Goal: Task Accomplishment & Management: Manage account settings

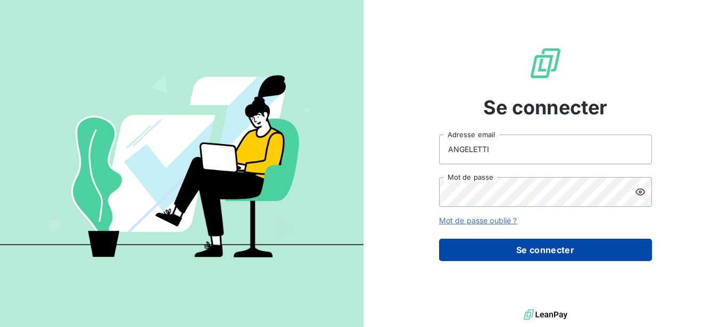
click at [542, 250] on button "Se connecter" at bounding box center [545, 250] width 213 height 22
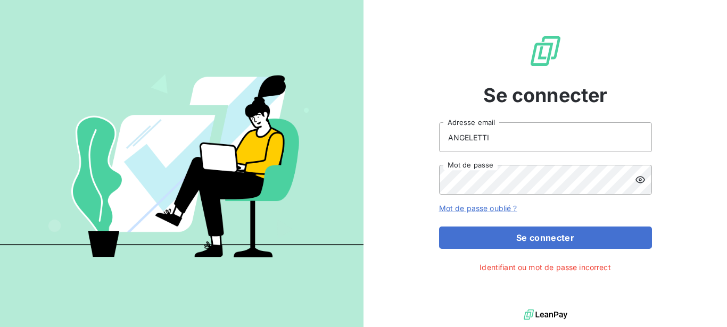
click at [639, 179] on icon at bounding box center [641, 180] width 10 height 7
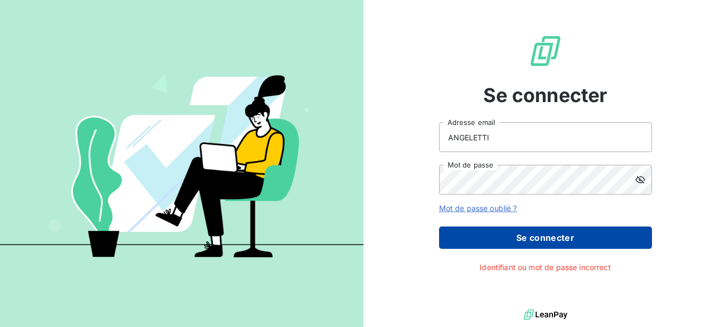
click at [540, 237] on button "Se connecter" at bounding box center [545, 238] width 213 height 22
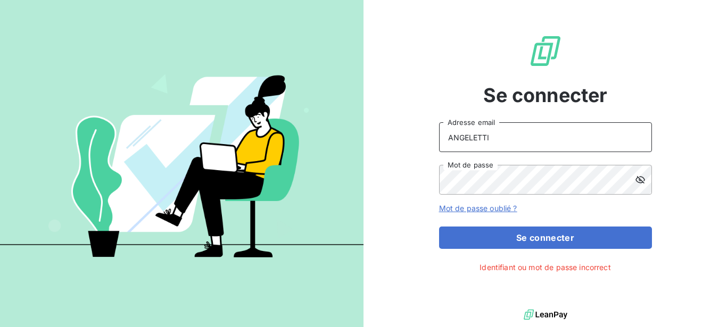
drag, startPoint x: 480, startPoint y: 141, endPoint x: 397, endPoint y: 146, distance: 83.2
click at [439, 146] on input "ANGELETTI" at bounding box center [545, 137] width 213 height 30
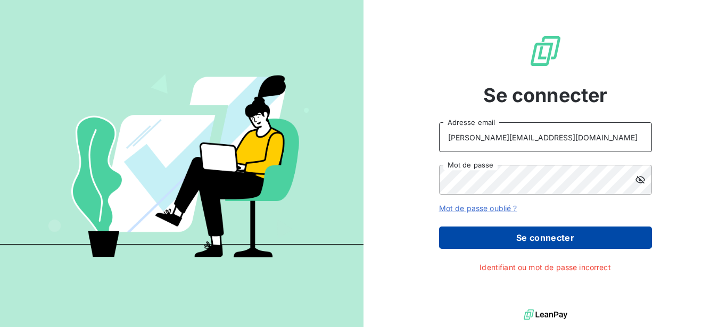
type input "[PERSON_NAME][EMAIL_ADDRESS][DOMAIN_NAME]"
click at [531, 229] on button "Se connecter" at bounding box center [545, 238] width 213 height 22
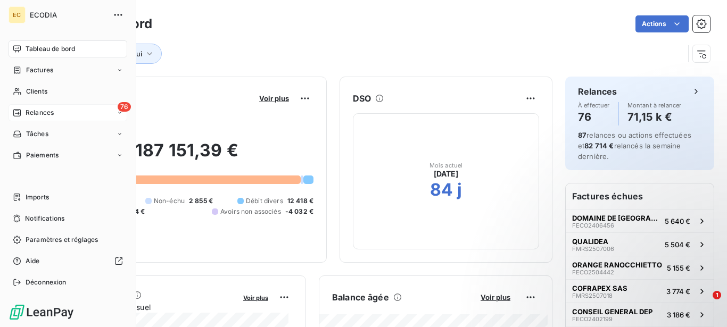
click at [42, 110] on span "Relances" at bounding box center [40, 113] width 28 height 10
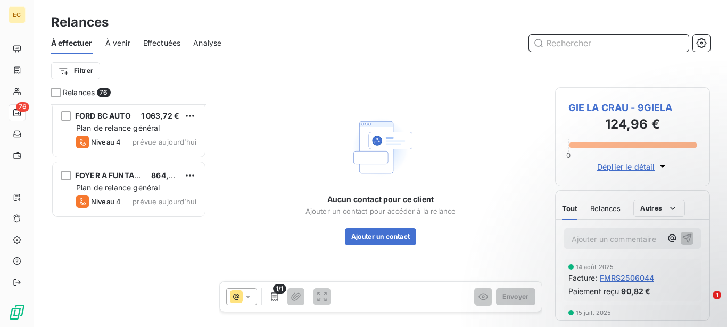
scroll to position [1521, 0]
